Goal: Information Seeking & Learning: Understand process/instructions

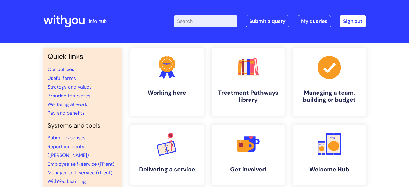
click at [205, 24] on input "Enter your search term here..." at bounding box center [205, 21] width 63 height 12
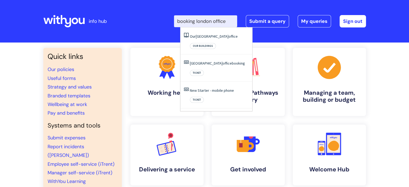
type input "booking london office"
click button "Search" at bounding box center [0, 0] width 0 height 0
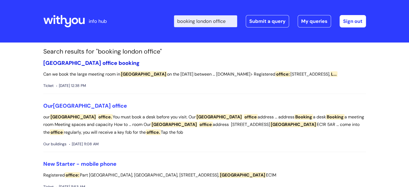
click at [119, 62] on span "booking" at bounding box center [129, 62] width 21 height 7
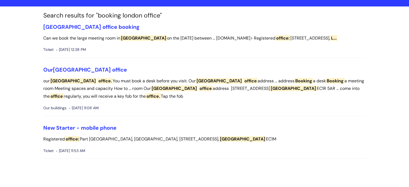
scroll to position [36, 0]
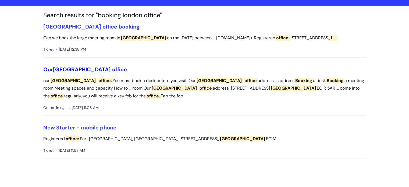
click at [59, 69] on span "London" at bounding box center [82, 69] width 58 height 7
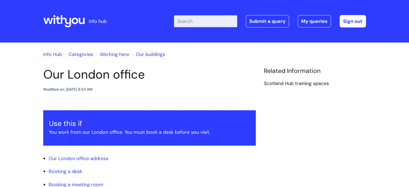
scroll to position [38, 0]
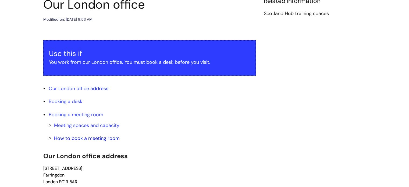
click at [86, 138] on link "How to book a meeting room" at bounding box center [87, 138] width 66 height 6
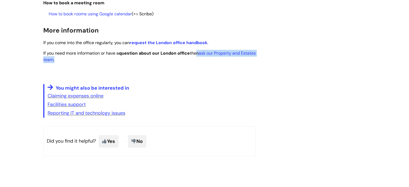
drag, startPoint x: 197, startPoint y: 52, endPoint x: 200, endPoint y: 62, distance: 10.3
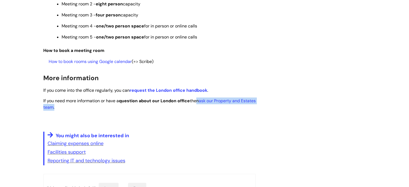
scroll to position [623, 0]
click at [120, 63] on link "How to book rooms using Google calendar" at bounding box center [90, 62] width 83 height 6
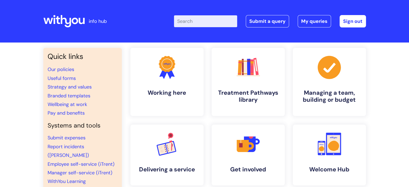
click at [206, 22] on input "Enter your search term here..." at bounding box center [205, 21] width 63 height 12
type input "london office"
click button "Search" at bounding box center [0, 0] width 0 height 0
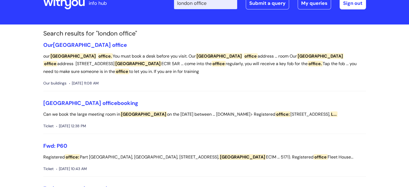
scroll to position [10, 0]
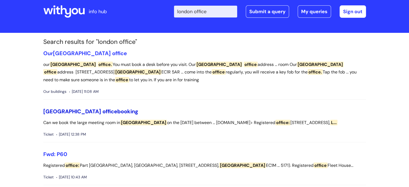
click at [103, 109] on span "office" at bounding box center [110, 111] width 15 height 7
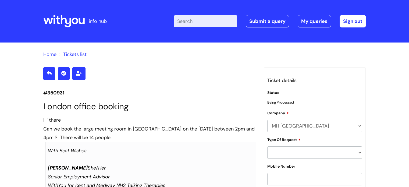
scroll to position [368, 0]
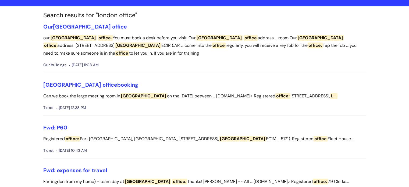
scroll to position [38, 0]
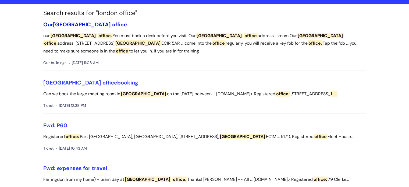
click at [112, 22] on span "office" at bounding box center [119, 24] width 15 height 7
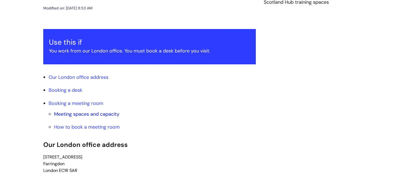
scroll to position [82, 0]
click at [80, 103] on link "Booking a meeting room" at bounding box center [76, 103] width 55 height 6
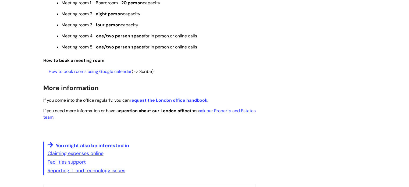
scroll to position [614, 0]
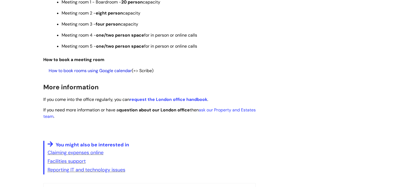
click at [124, 73] on link "How to book rooms using Google calendar" at bounding box center [90, 71] width 83 height 6
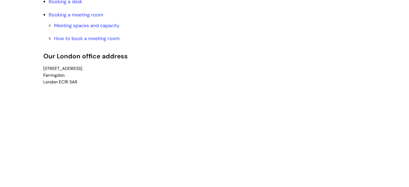
scroll to position [173, 0]
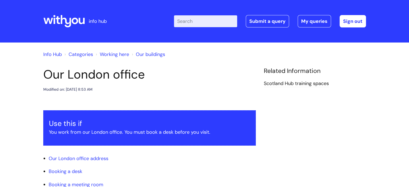
click at [190, 80] on h1 "Our London office" at bounding box center [149, 74] width 213 height 15
